Goal: Go to known website: Access a specific website the user already knows

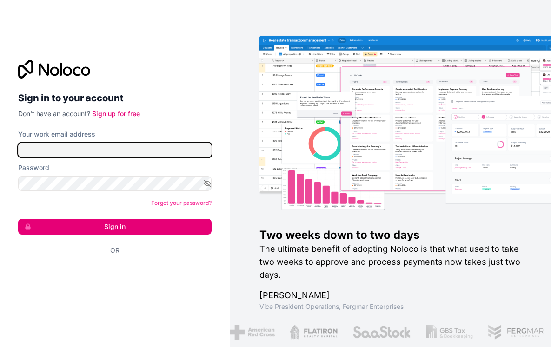
click at [155, 146] on input "Your work email address" at bounding box center [114, 150] width 193 height 15
type input "[EMAIL_ADDRESS][DOMAIN_NAME]"
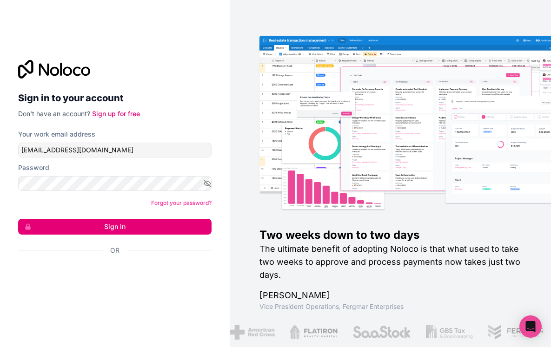
click at [152, 226] on button "Sign in" at bounding box center [114, 227] width 193 height 16
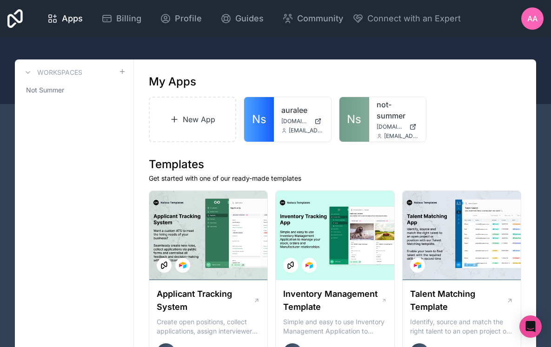
click at [290, 107] on link "auralee" at bounding box center [302, 110] width 42 height 11
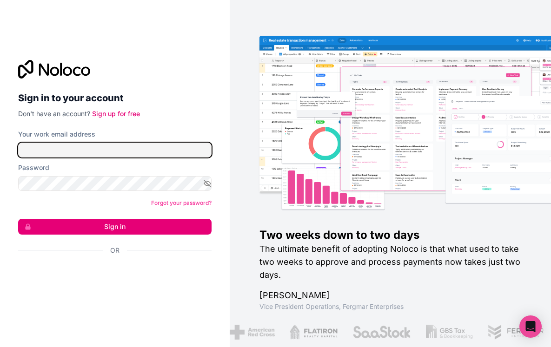
click at [172, 145] on input "Your work email address" at bounding box center [114, 150] width 193 height 15
type input "[EMAIL_ADDRESS][DOMAIN_NAME]"
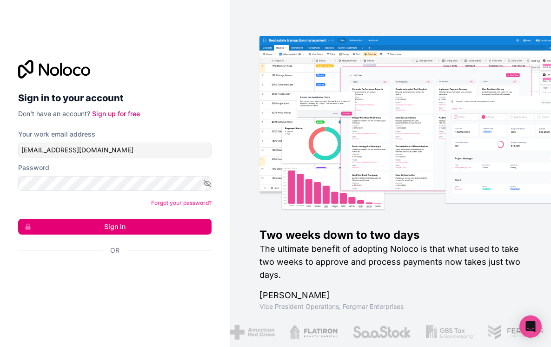
click at [139, 228] on button "Sign in" at bounding box center [114, 227] width 193 height 16
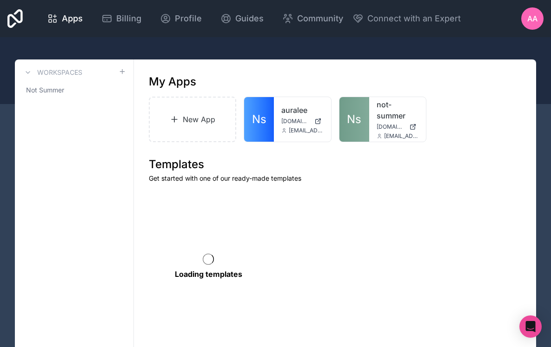
click at [384, 104] on link "not-summer" at bounding box center [397, 110] width 42 height 22
